Goal: Download file/media

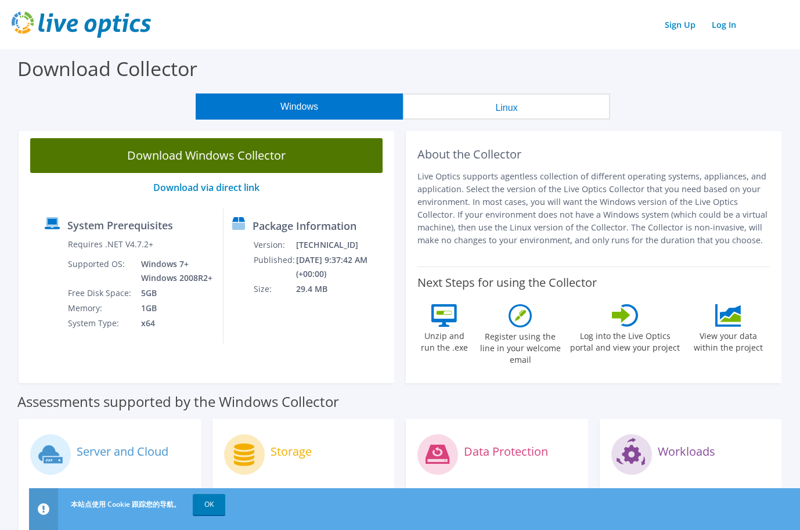
click at [302, 159] on link "Download Windows Collector" at bounding box center [206, 155] width 352 height 35
